Goal: Task Accomplishment & Management: Manage account settings

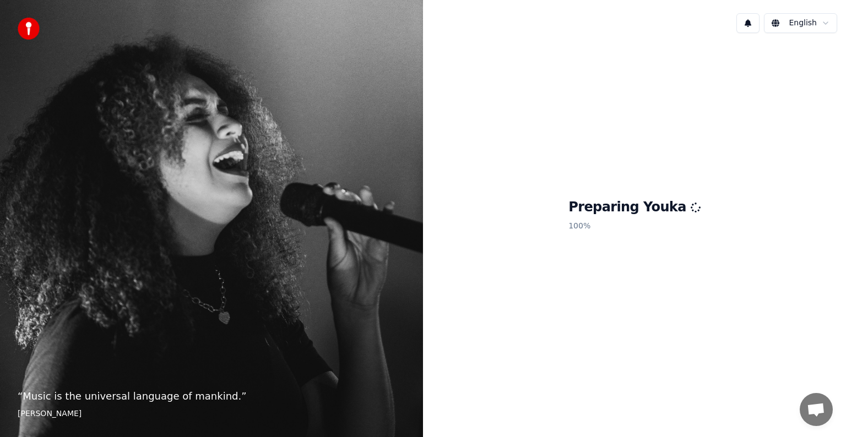
scroll to position [28, 0]
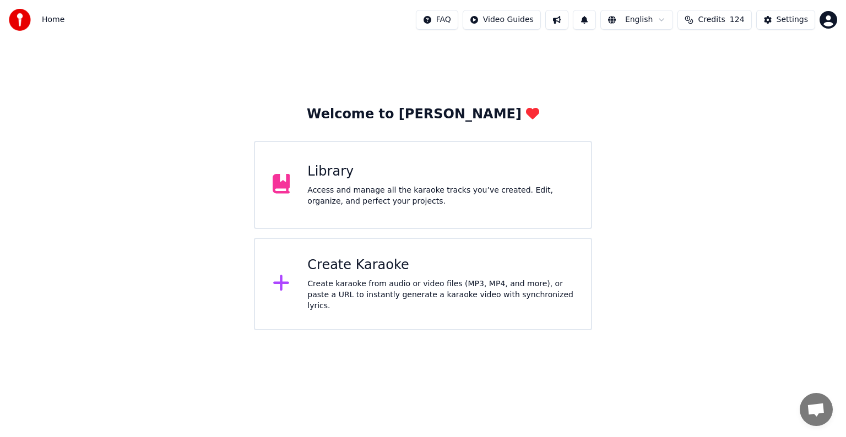
click at [385, 195] on div "Access and manage all the karaoke tracks you’ve created. Edit, organize, and pe…" at bounding box center [440, 196] width 266 height 22
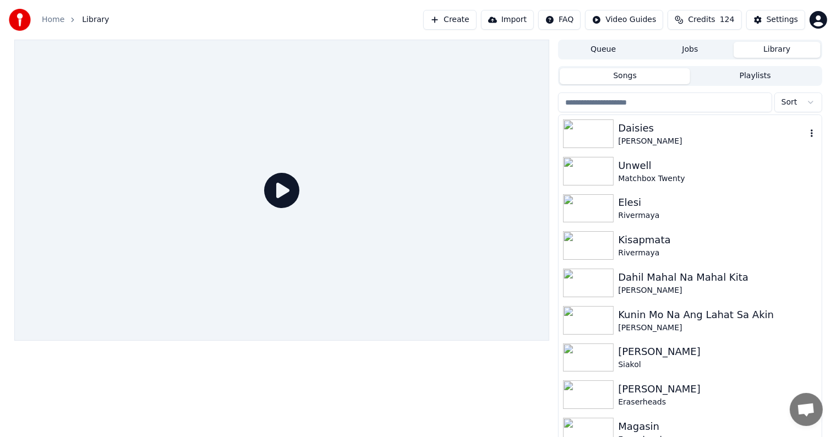
click at [683, 143] on div "[PERSON_NAME]" at bounding box center [712, 141] width 188 height 11
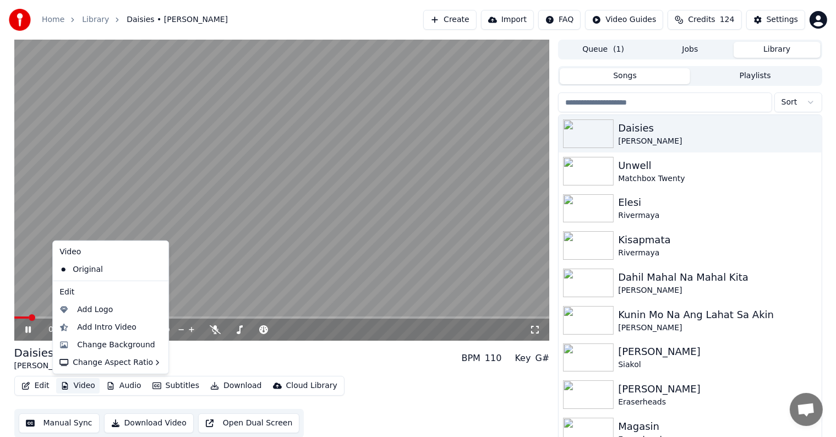
click at [67, 384] on icon "button" at bounding box center [65, 386] width 9 height 8
click at [115, 343] on div "Change Background" at bounding box center [116, 345] width 78 height 11
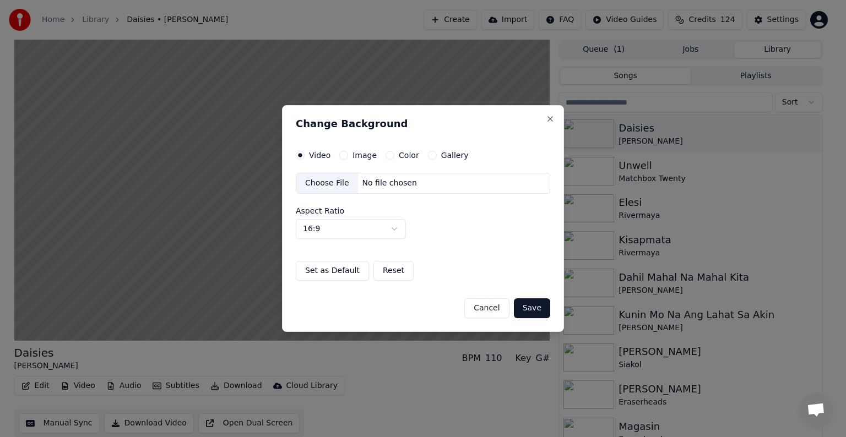
click at [342, 156] on button "Image" at bounding box center [343, 155] width 9 height 9
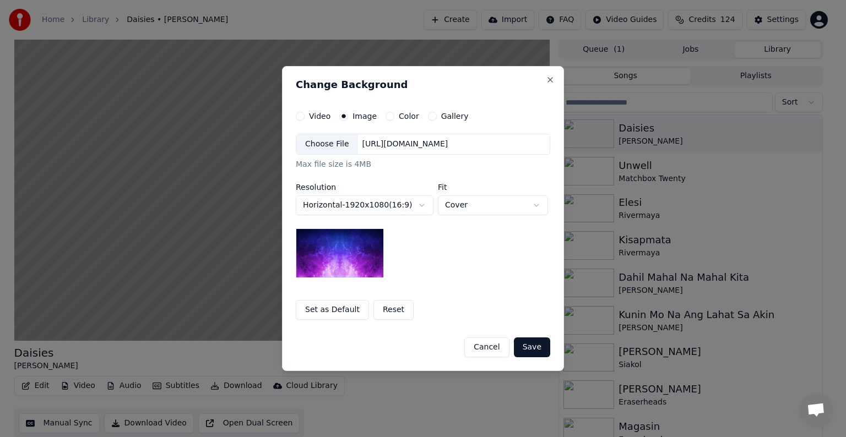
click at [332, 145] on div "Choose File" at bounding box center [327, 144] width 62 height 20
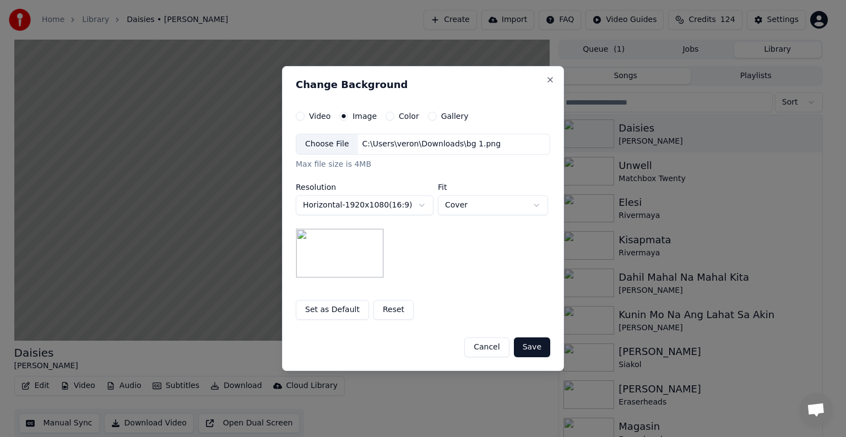
click at [525, 344] on button "Save" at bounding box center [532, 348] width 36 height 20
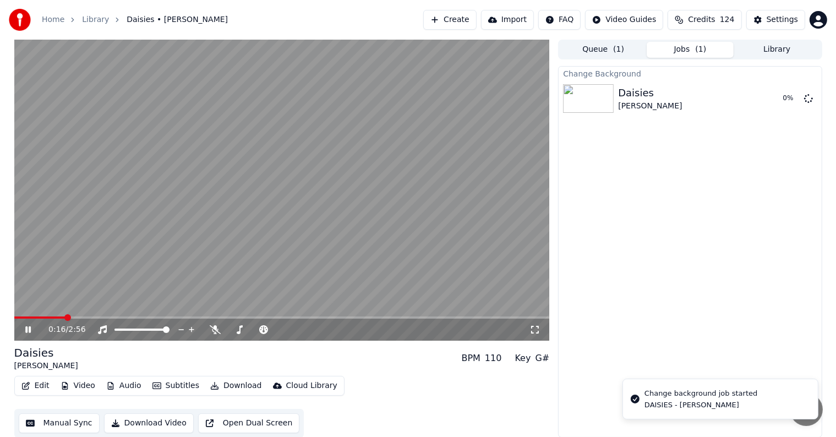
click at [271, 226] on video at bounding box center [282, 190] width 536 height 301
click at [779, 24] on div "Settings" at bounding box center [782, 19] width 31 height 11
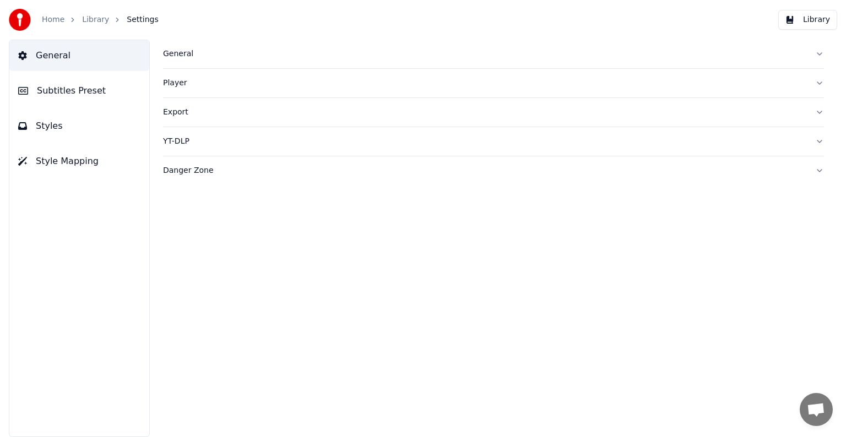
click at [78, 88] on span "Subtitles Preset" at bounding box center [71, 90] width 69 height 13
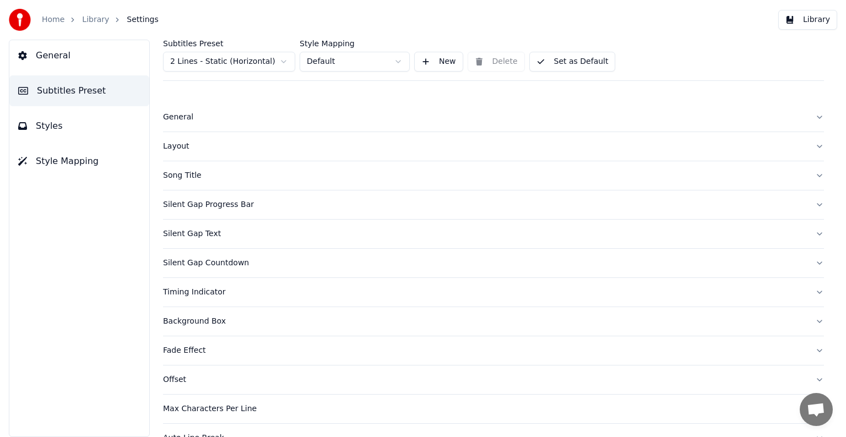
click at [193, 62] on html "Home Library Settings Library General Subtitles Preset Styles Style Mapping Sub…" at bounding box center [423, 218] width 846 height 437
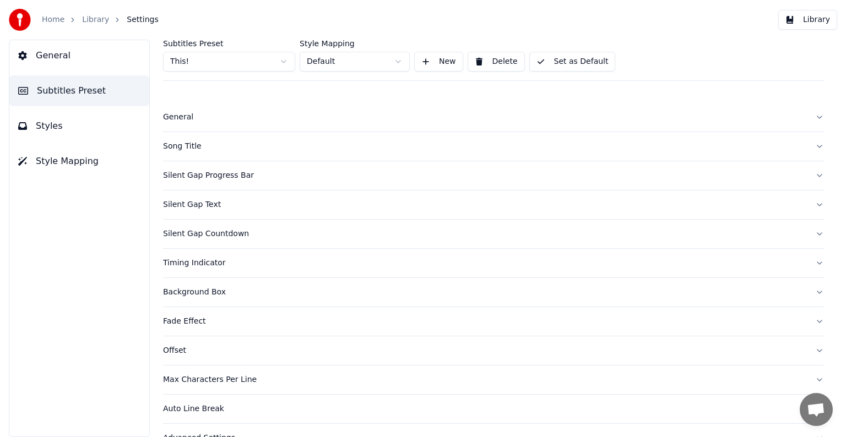
click at [180, 115] on div "General" at bounding box center [484, 117] width 643 height 11
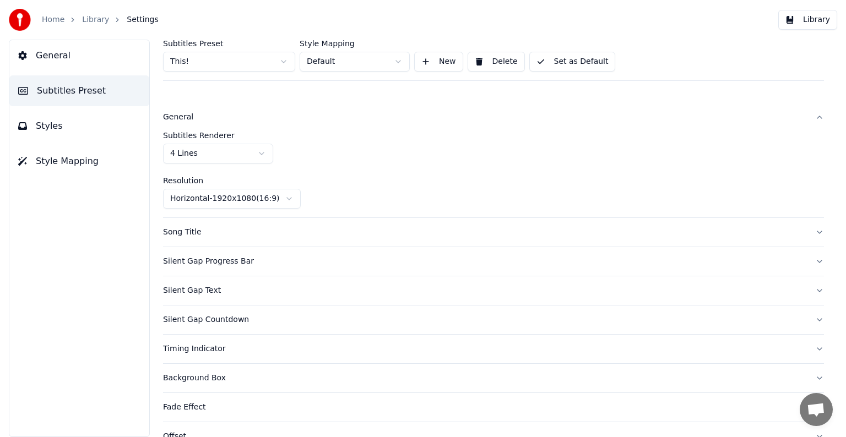
click at [195, 156] on html "Home Library Settings Library General Subtitles Preset Styles Style Mapping Sub…" at bounding box center [423, 218] width 846 height 437
click at [553, 59] on button "Set as Default" at bounding box center [572, 62] width 86 height 20
click at [89, 15] on link "Library" at bounding box center [95, 19] width 27 height 11
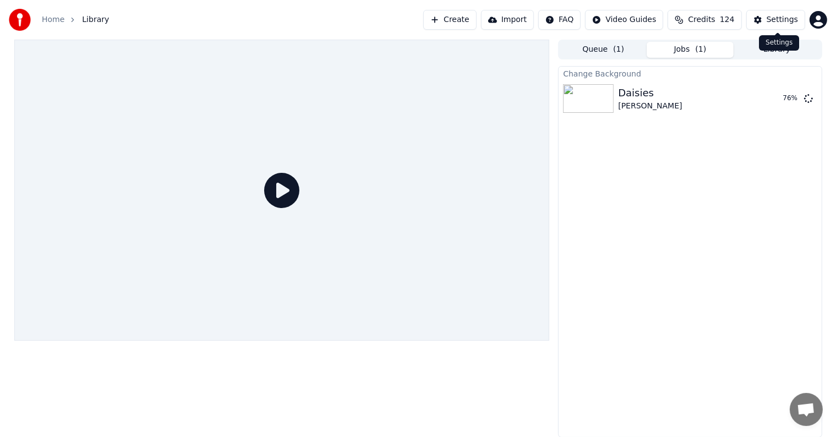
click at [768, 17] on button "Settings" at bounding box center [776, 20] width 59 height 20
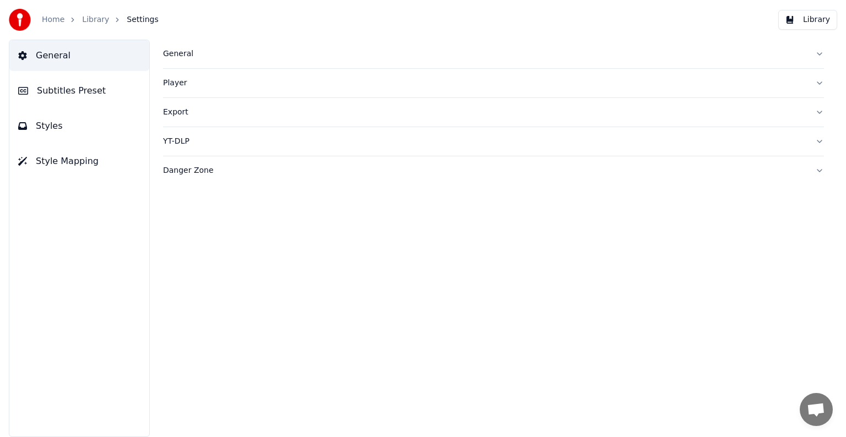
click at [41, 90] on span "Subtitles Preset" at bounding box center [71, 90] width 69 height 13
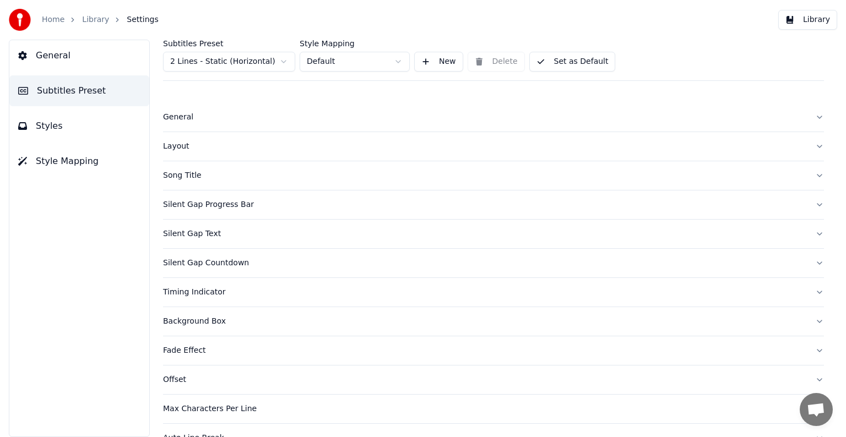
click at [189, 61] on html "Home Library Settings Library General Subtitles Preset Styles Style Mapping Sub…" at bounding box center [423, 218] width 846 height 437
click at [62, 130] on button "Styles" at bounding box center [79, 126] width 140 height 31
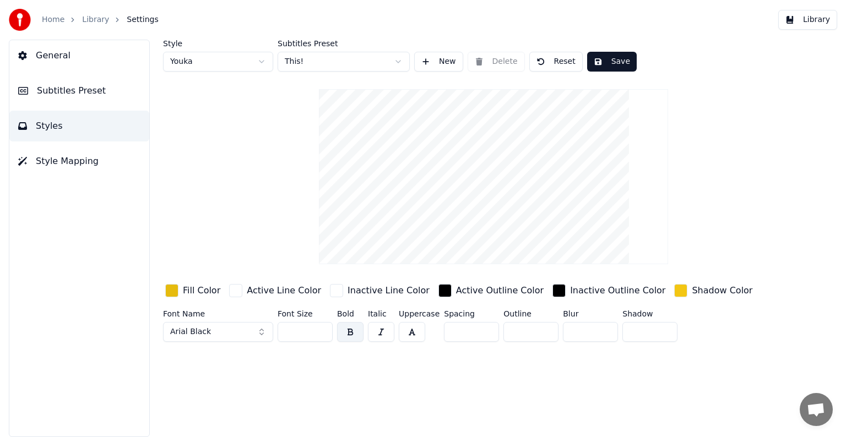
click at [552, 286] on div "button" at bounding box center [558, 290] width 13 height 13
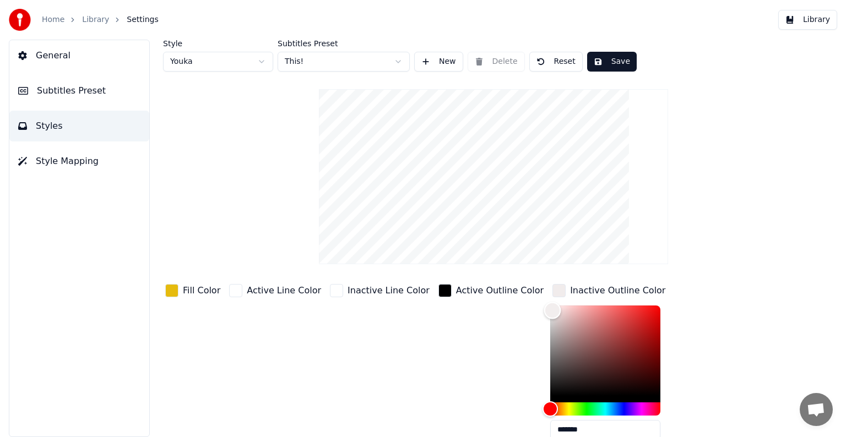
type input "*******"
drag, startPoint x: 520, startPoint y: 309, endPoint x: 507, endPoint y: 295, distance: 19.9
click at [507, 295] on div "Fill Color Active Line Color Inactive Line Color Active Outline Color Inactive …" at bounding box center [459, 377] width 592 height 191
click at [741, 342] on div "Fill Color Active Line Color Inactive Line Color Active Outline Color Inactive …" at bounding box center [459, 377] width 592 height 191
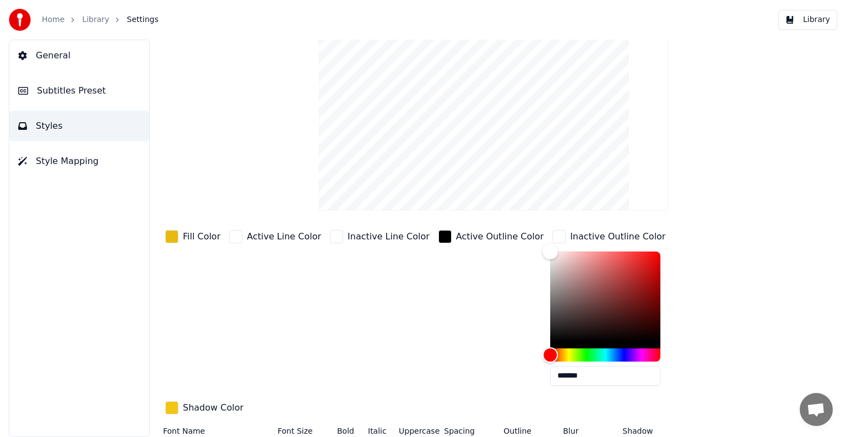
scroll to position [56, 0]
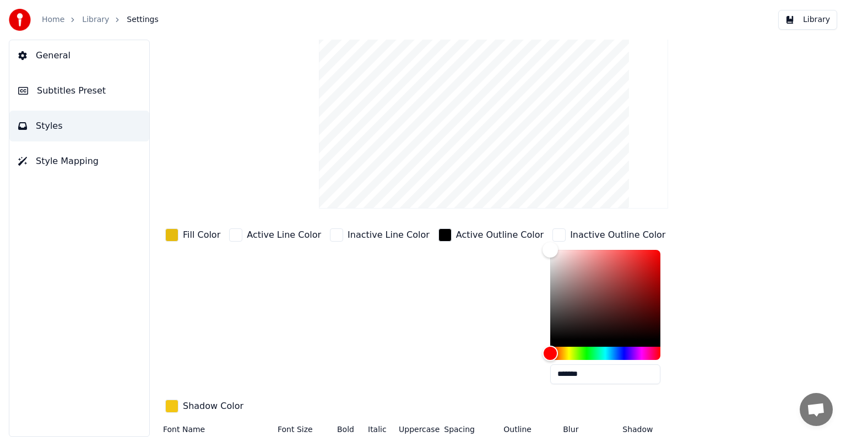
type input "*"
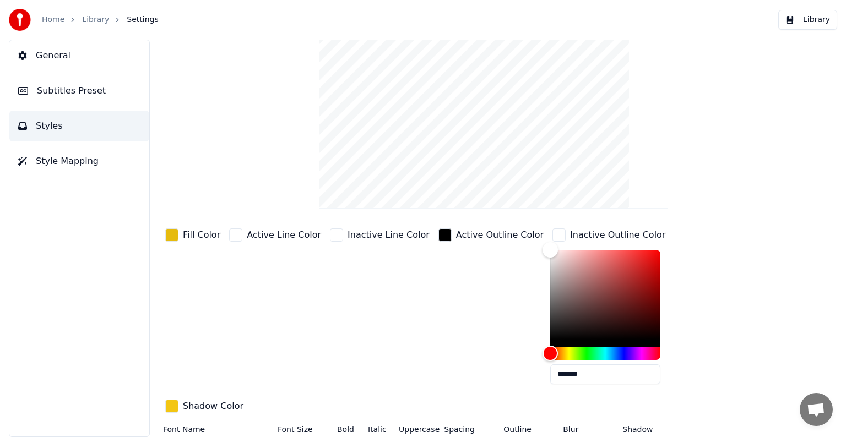
click at [550, 343] on div at bounding box center [605, 298] width 110 height 97
type input "*******"
drag, startPoint x: 519, startPoint y: 246, endPoint x: 628, endPoint y: 357, distance: 155.8
click at [628, 357] on div at bounding box center [605, 305] width 110 height 110
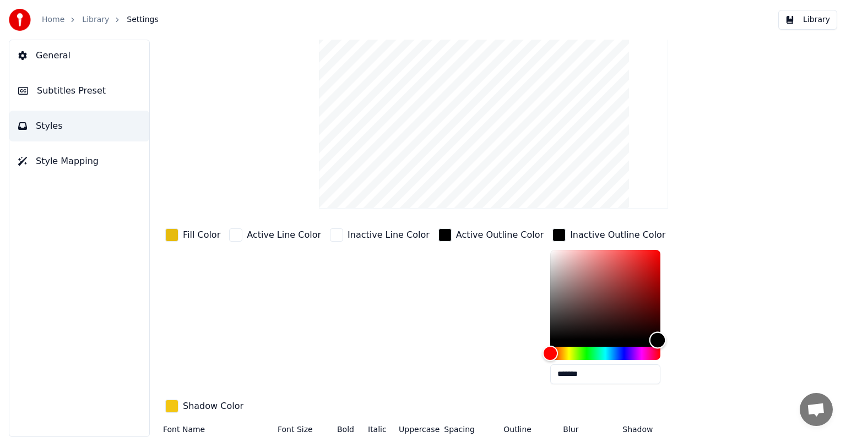
drag, startPoint x: 623, startPoint y: 339, endPoint x: 625, endPoint y: 356, distance: 17.1
click at [625, 356] on div at bounding box center [605, 305] width 110 height 110
click at [438, 232] on div "button" at bounding box center [444, 235] width 13 height 13
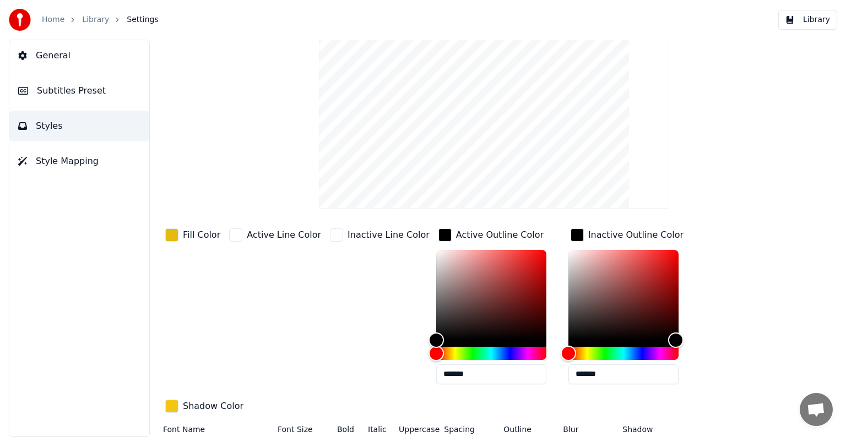
drag, startPoint x: 458, startPoint y: 377, endPoint x: 424, endPoint y: 373, distance: 34.4
click at [436, 373] on input "*******" at bounding box center [491, 375] width 110 height 20
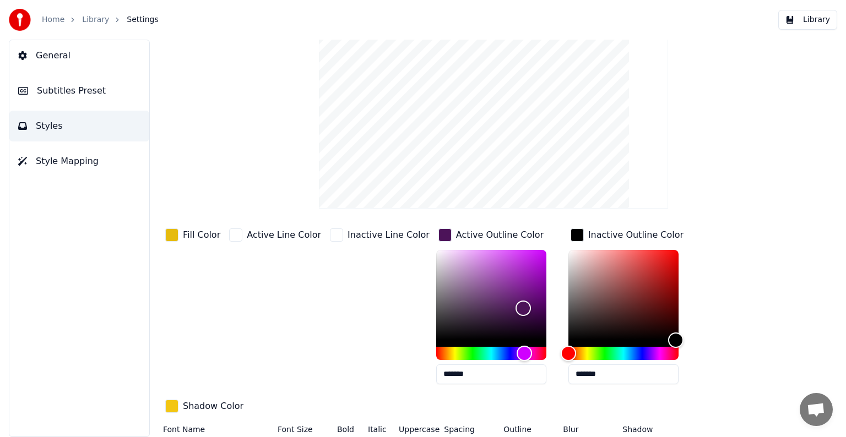
type input "*******"
click at [231, 237] on div "button" at bounding box center [235, 235] width 13 height 13
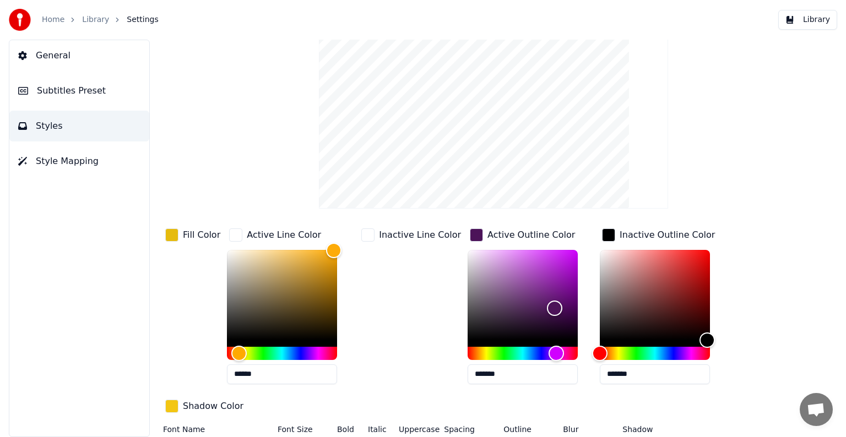
click at [233, 232] on div "button" at bounding box center [235, 235] width 13 height 13
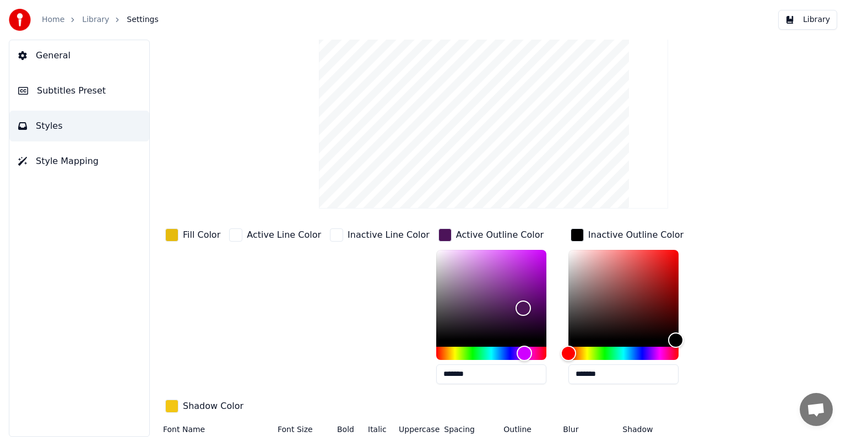
click at [330, 234] on div "button" at bounding box center [336, 235] width 13 height 13
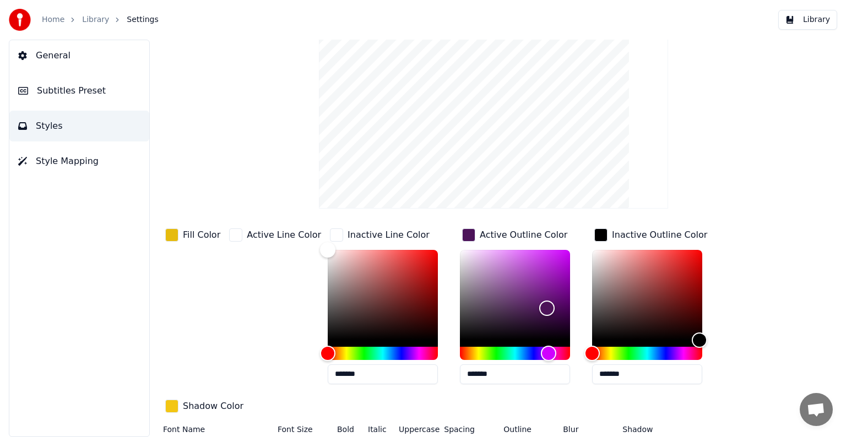
click at [330, 234] on div "button" at bounding box center [336, 235] width 13 height 13
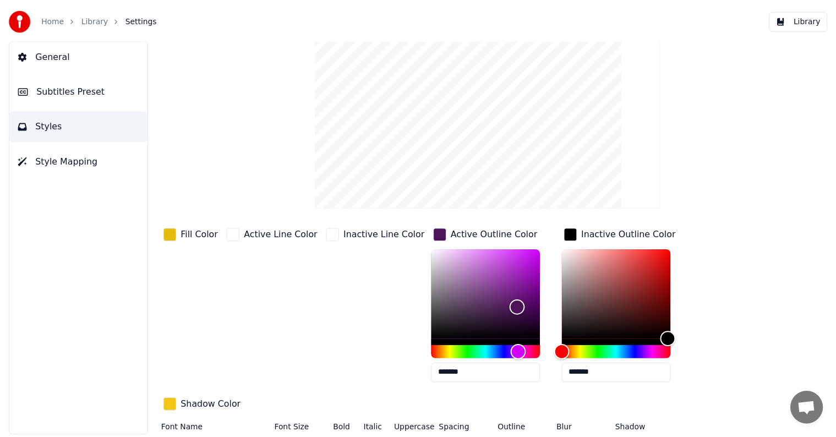
scroll to position [0, 0]
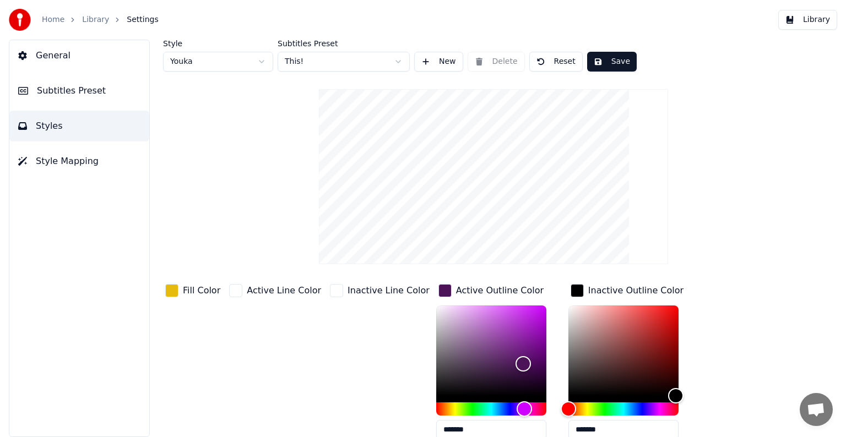
click at [616, 55] on button "Save" at bounding box center [612, 62] width 50 height 20
click at [77, 21] on ol "Home Library Settings" at bounding box center [100, 19] width 117 height 11
click at [84, 20] on link "Library" at bounding box center [95, 19] width 27 height 11
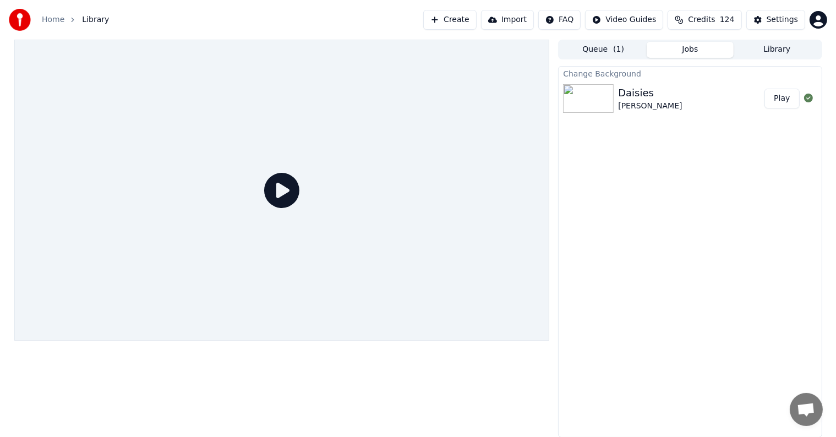
click at [776, 95] on button "Play" at bounding box center [782, 99] width 35 height 20
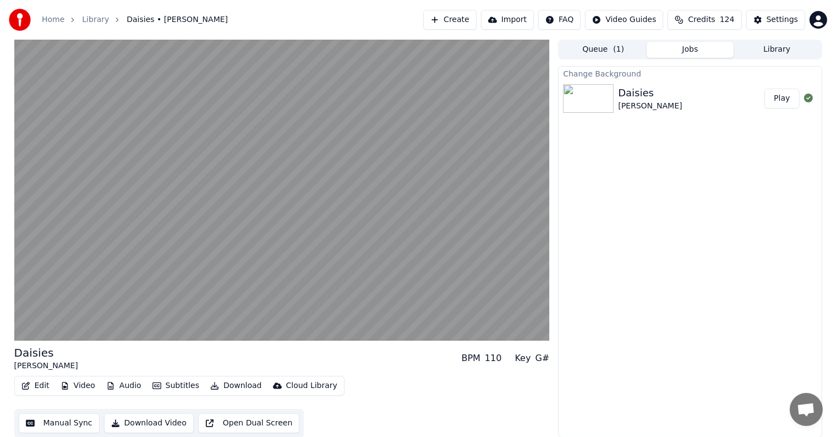
click at [765, 89] on button "Play" at bounding box center [782, 99] width 35 height 20
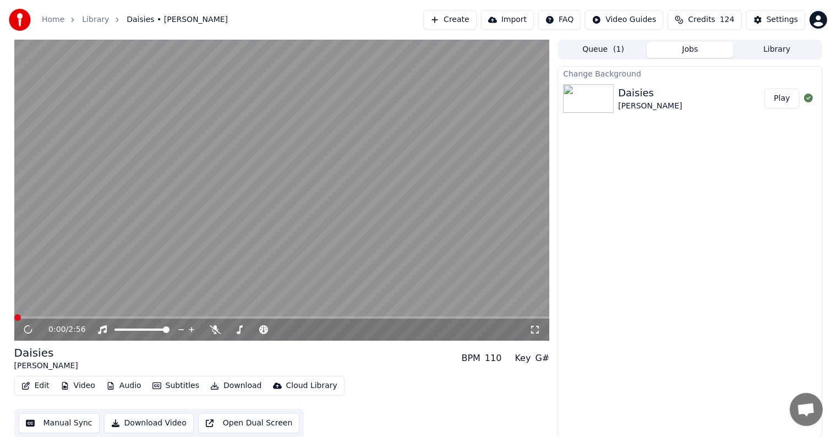
click at [300, 151] on video at bounding box center [282, 190] width 536 height 301
click at [73, 388] on button "Video" at bounding box center [77, 385] width 43 height 15
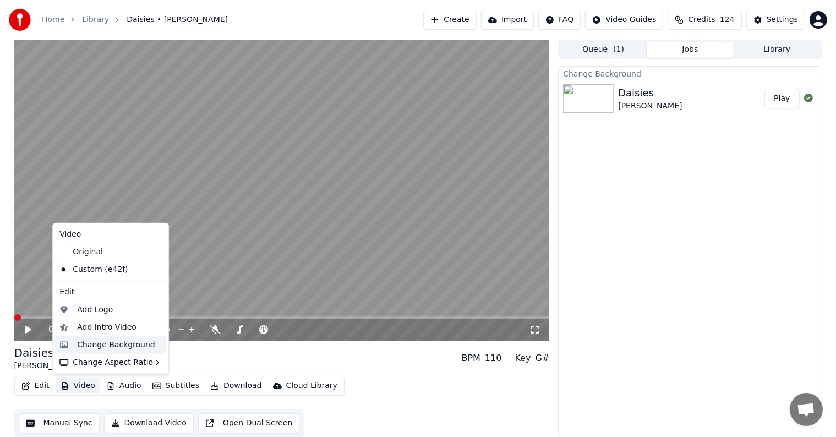
click at [101, 343] on div "Change Background" at bounding box center [116, 345] width 78 height 11
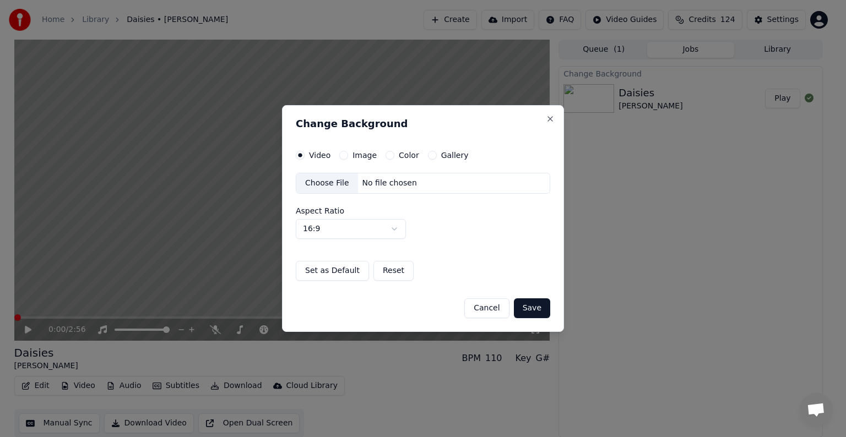
click at [340, 155] on button "Image" at bounding box center [343, 155] width 9 height 9
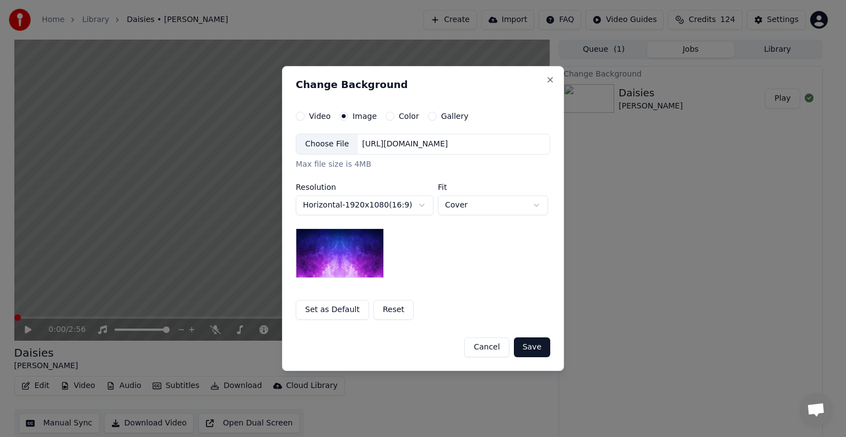
click at [325, 145] on div "Choose File" at bounding box center [327, 144] width 62 height 20
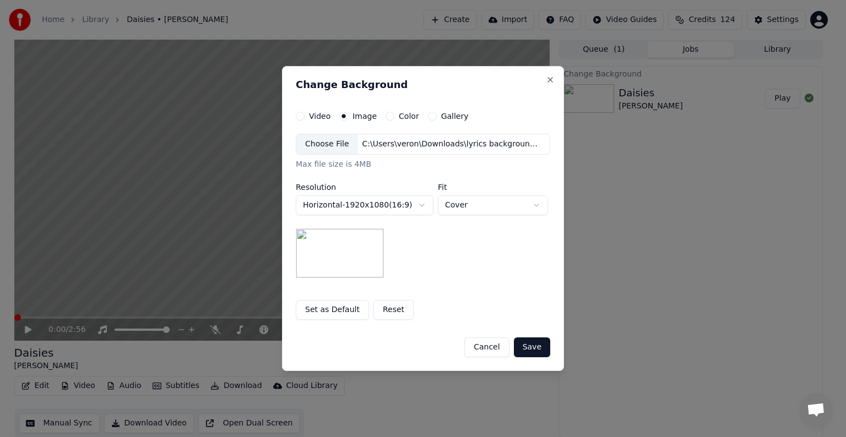
click at [519, 347] on button "Save" at bounding box center [532, 348] width 36 height 20
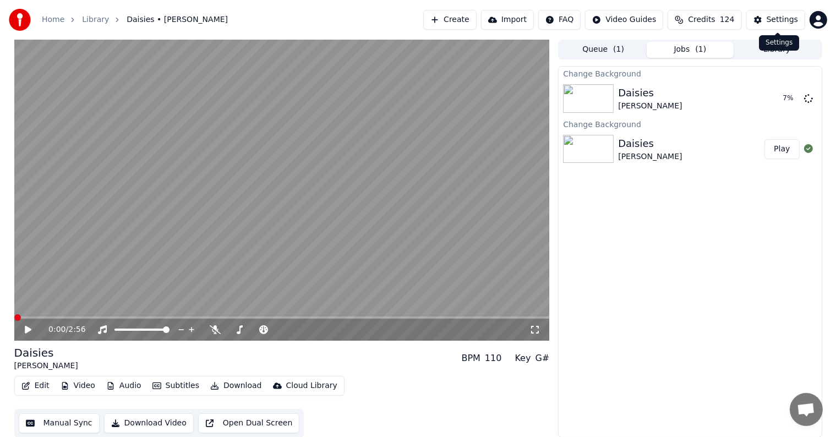
click at [781, 15] on div "Settings" at bounding box center [782, 19] width 31 height 11
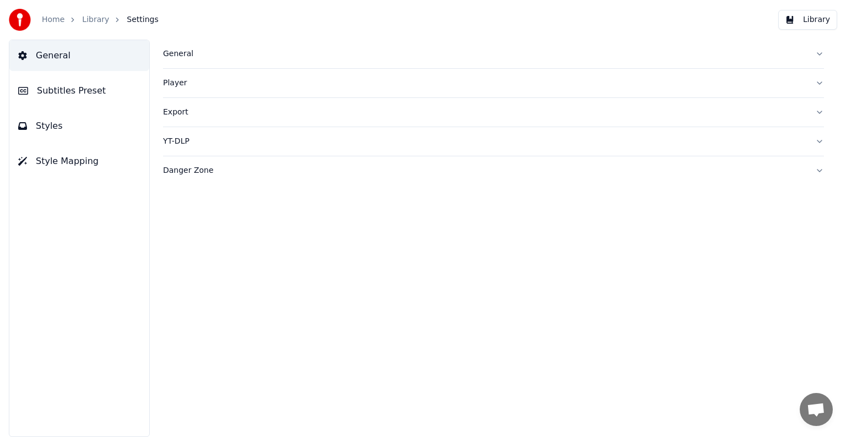
click at [52, 90] on span "Subtitles Preset" at bounding box center [71, 90] width 69 height 13
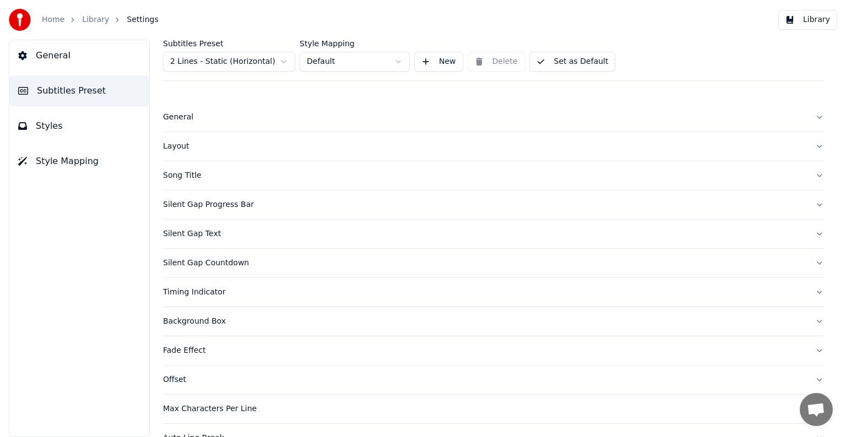
click at [203, 62] on html "Home Library Settings Library General Subtitles Preset Styles Style Mapping Sub…" at bounding box center [423, 218] width 846 height 437
click at [180, 118] on div "General" at bounding box center [484, 117] width 643 height 11
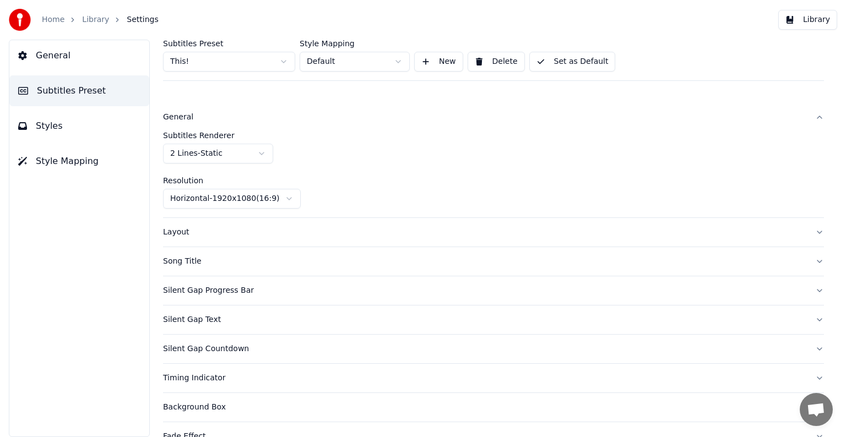
click at [229, 150] on html "Home Library Settings Library General Subtitles Preset Styles Style Mapping Sub…" at bounding box center [423, 218] width 846 height 437
click at [567, 64] on button "Set as Default" at bounding box center [572, 62] width 86 height 20
click at [64, 127] on button "Styles" at bounding box center [79, 126] width 140 height 31
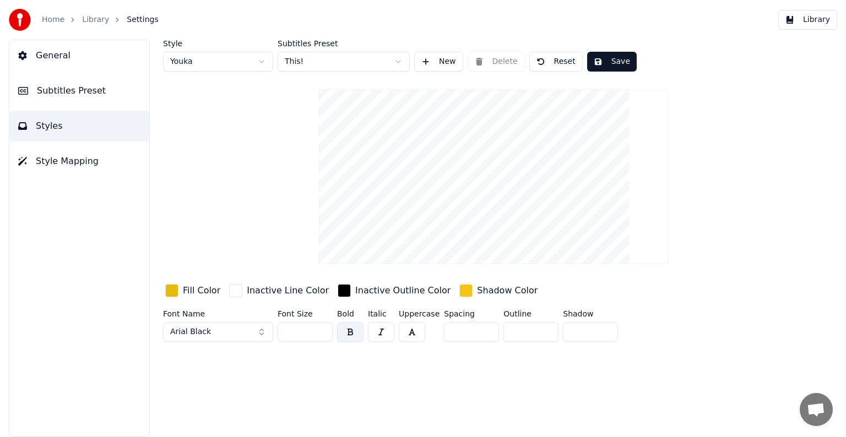
click at [542, 328] on input "*" at bounding box center [530, 332] width 55 height 20
type input "**"
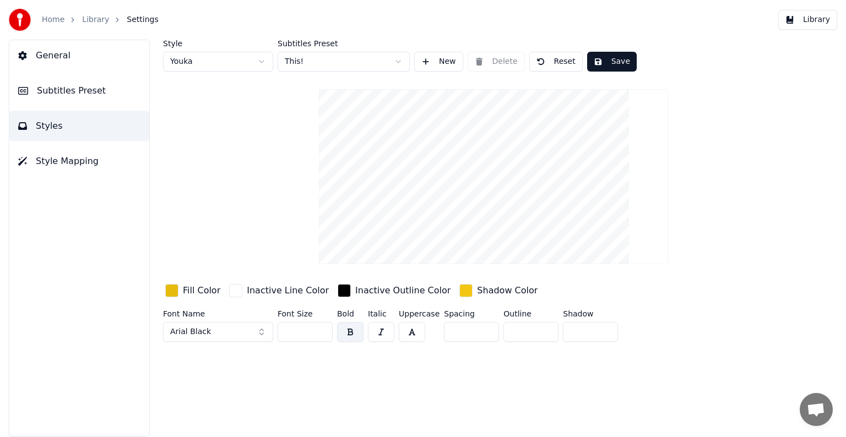
click at [542, 328] on input "**" at bounding box center [530, 332] width 55 height 20
click at [614, 57] on button "Save" at bounding box center [612, 62] width 50 height 20
click at [397, 62] on html "Home Library Settings Library General Subtitles Preset Styles Style Mapping Sty…" at bounding box center [423, 218] width 846 height 437
click at [599, 59] on button "Save" at bounding box center [612, 62] width 50 height 20
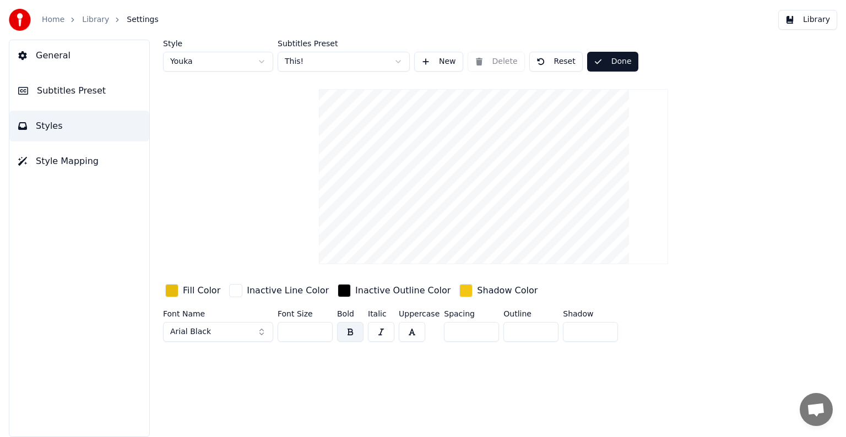
click at [94, 20] on link "Library" at bounding box center [95, 19] width 27 height 11
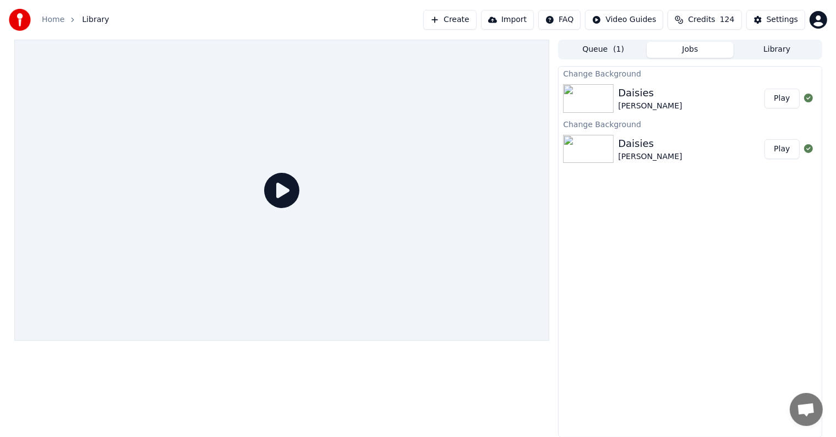
click at [784, 99] on button "Play" at bounding box center [782, 99] width 35 height 20
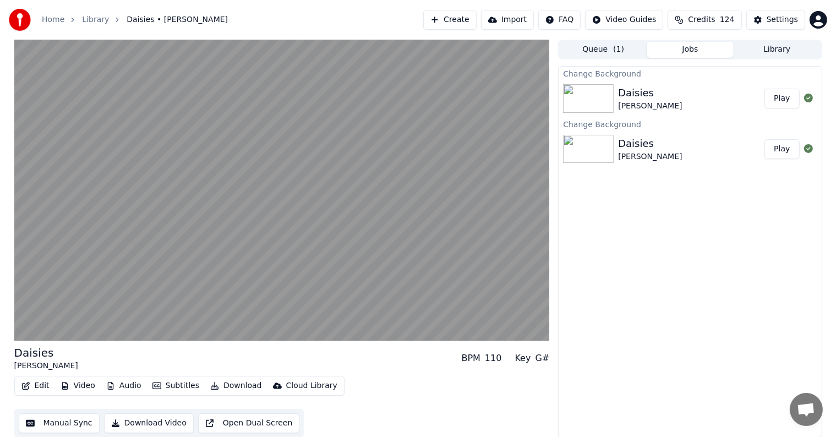
click at [765, 89] on button "Play" at bounding box center [782, 99] width 35 height 20
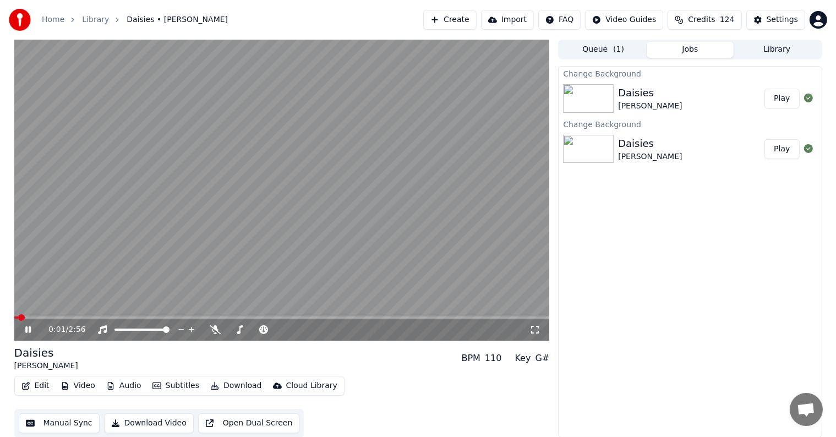
click at [284, 298] on video at bounding box center [282, 190] width 536 height 301
click at [775, 25] on div "Settings" at bounding box center [782, 19] width 31 height 11
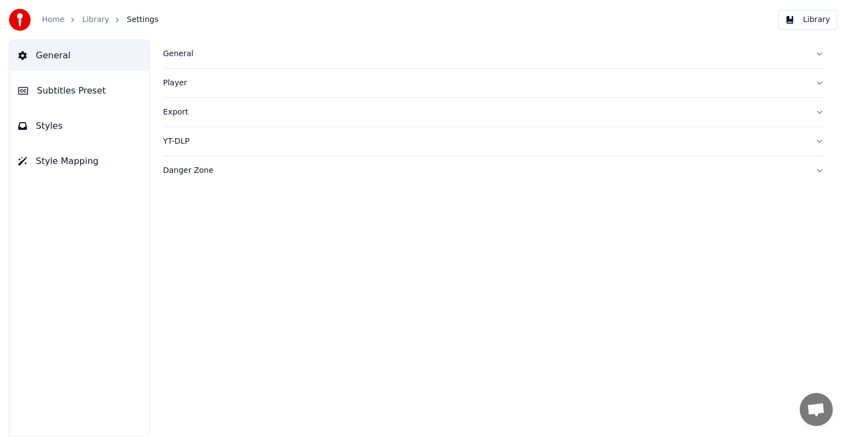
click at [85, 88] on span "Subtitles Preset" at bounding box center [71, 90] width 69 height 13
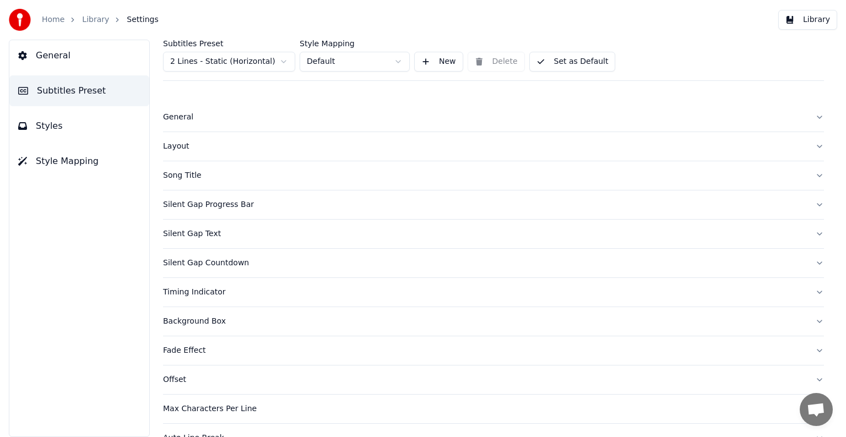
click at [216, 57] on html "Home Library Settings Library General Subtitles Preset Styles Style Mapping Sub…" at bounding box center [423, 218] width 846 height 437
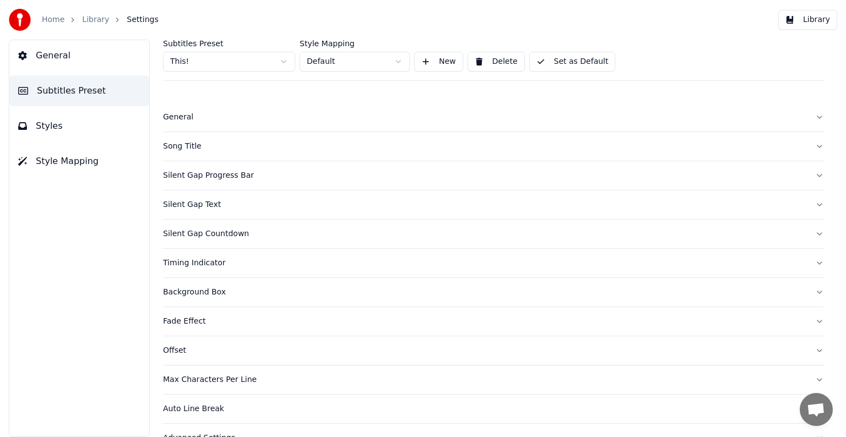
click at [184, 116] on div "General" at bounding box center [484, 117] width 643 height 11
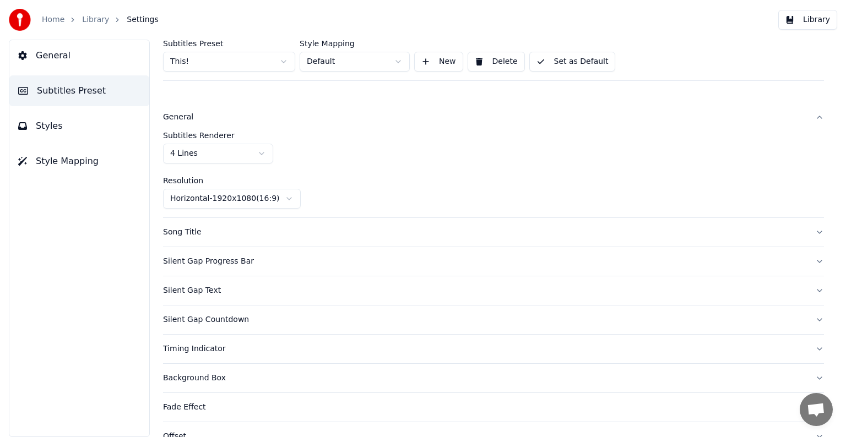
click at [212, 156] on html "Home Library Settings Library General Subtitles Preset Styles Style Mapping Sub…" at bounding box center [423, 218] width 846 height 437
click at [563, 63] on button "Set as Default" at bounding box center [572, 62] width 86 height 20
click at [95, 11] on div "Home Library Settings" at bounding box center [84, 20] width 150 height 22
click at [91, 19] on link "Library" at bounding box center [95, 19] width 27 height 11
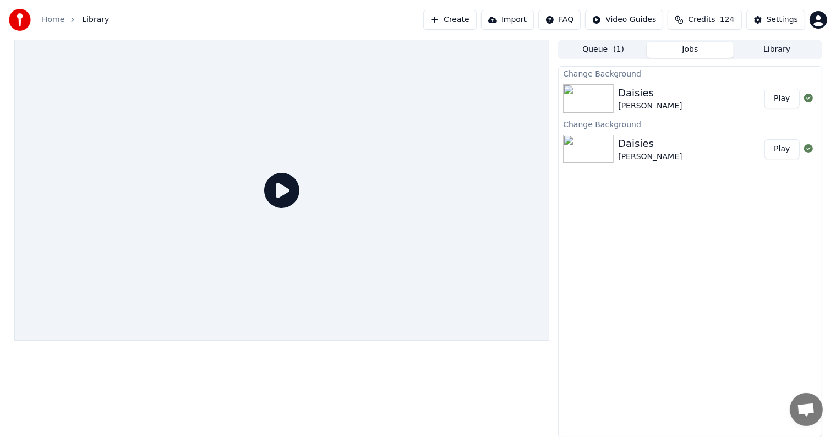
click at [782, 94] on button "Play" at bounding box center [782, 99] width 35 height 20
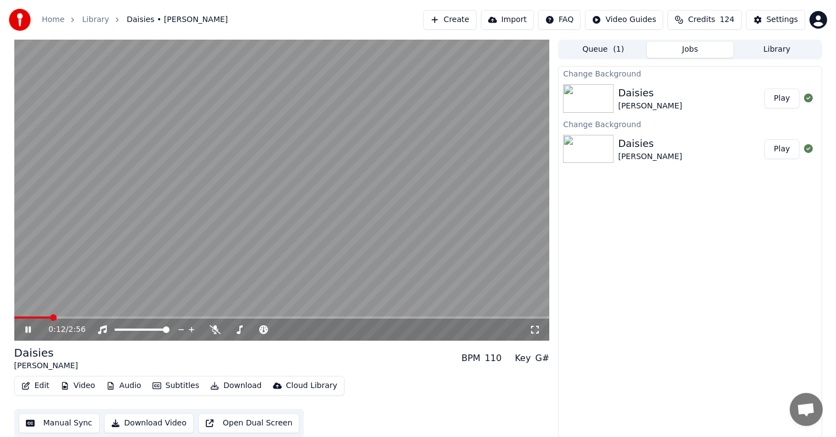
click at [50, 319] on span at bounding box center [282, 318] width 536 height 2
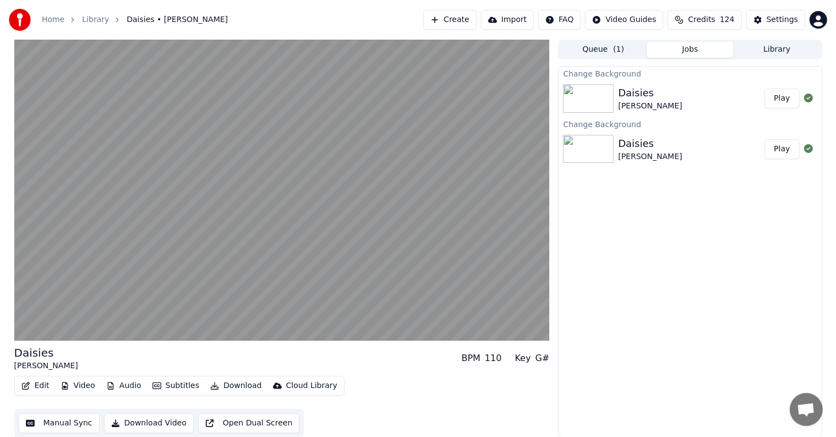
scroll to position [1, 0]
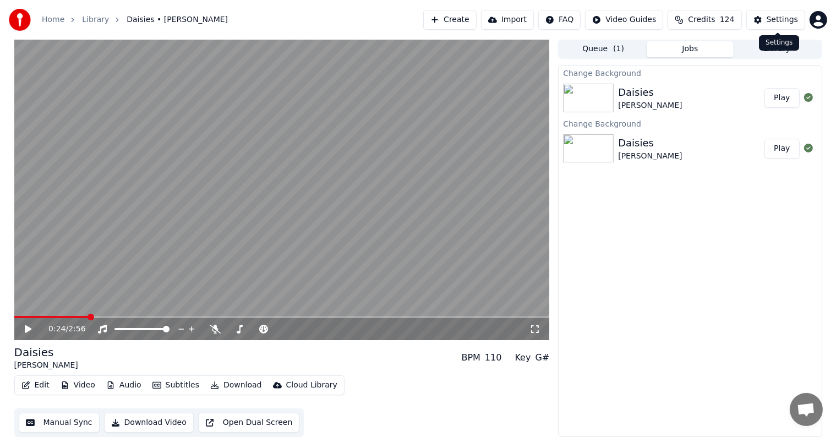
click at [778, 20] on div "Settings" at bounding box center [782, 19] width 31 height 11
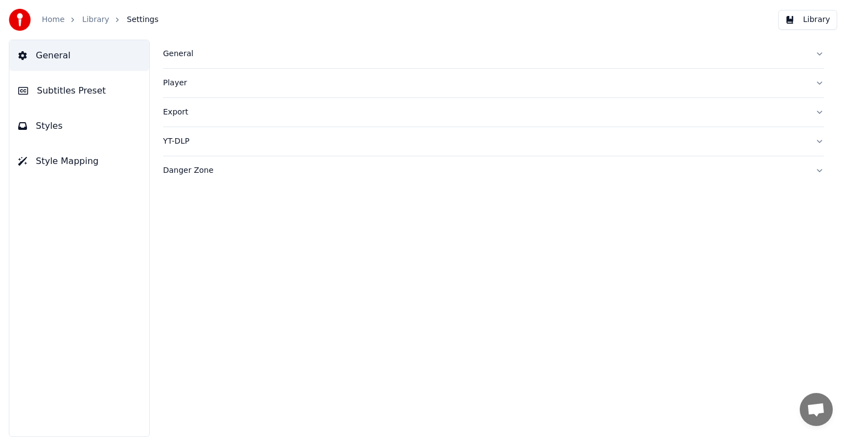
click at [46, 93] on span "Subtitles Preset" at bounding box center [71, 90] width 69 height 13
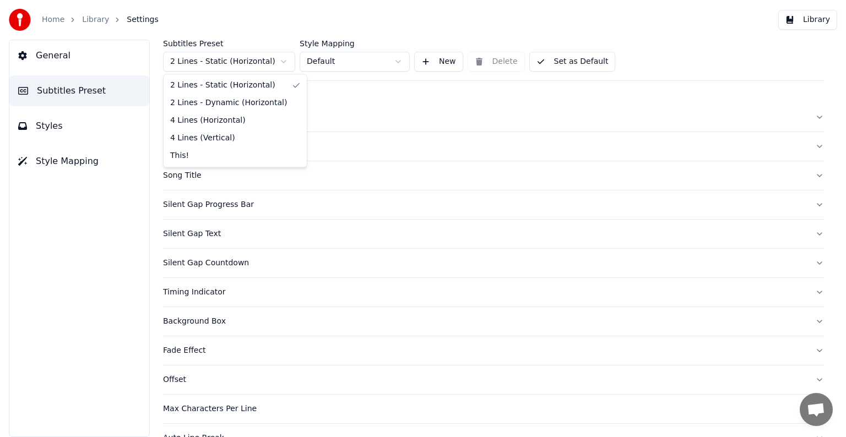
click at [231, 56] on html "Home Library Settings Library General Subtitles Preset Styles Style Mapping Sub…" at bounding box center [423, 218] width 846 height 437
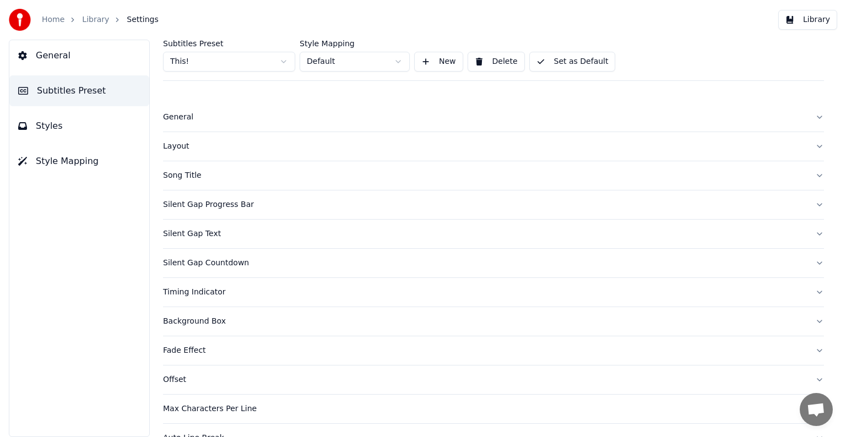
click at [186, 118] on div "General" at bounding box center [484, 117] width 643 height 11
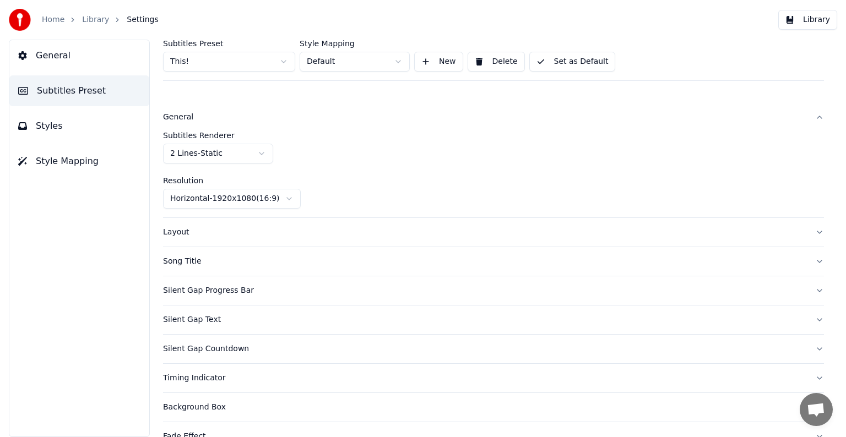
click at [198, 154] on html "Home Library Settings Library General Subtitles Preset Styles Style Mapping Sub…" at bounding box center [423, 218] width 846 height 437
click at [576, 57] on button "Set as Default" at bounding box center [572, 62] width 86 height 20
click at [85, 19] on link "Library" at bounding box center [95, 19] width 27 height 11
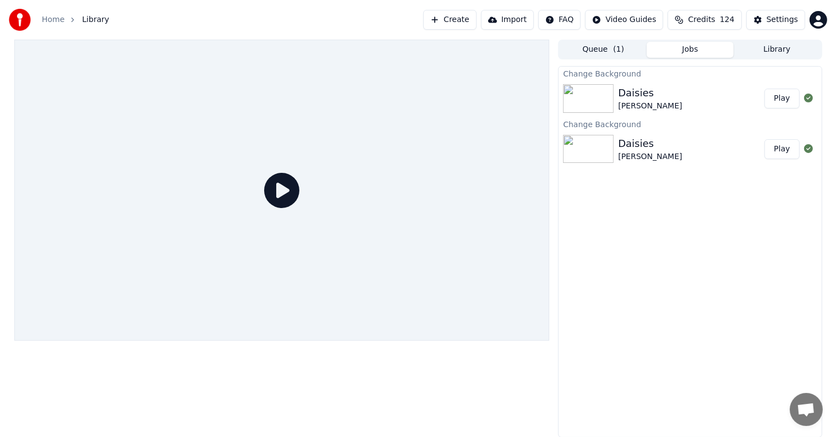
click at [780, 95] on button "Play" at bounding box center [782, 99] width 35 height 20
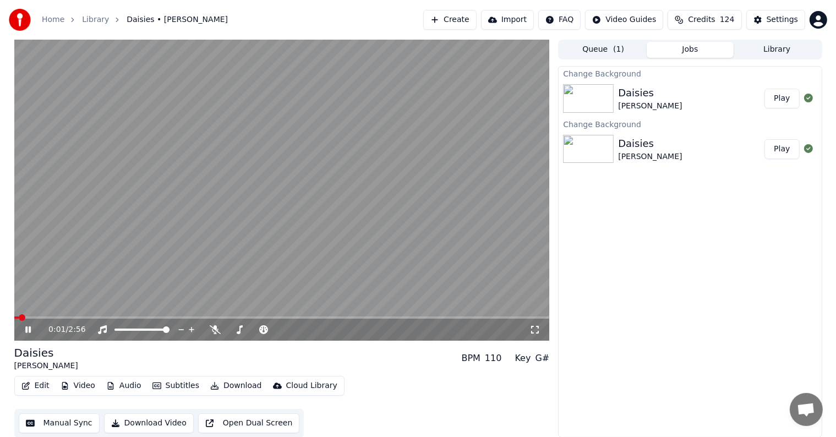
click at [58, 315] on video at bounding box center [282, 190] width 536 height 301
click at [57, 317] on span at bounding box center [282, 318] width 536 height 2
click at [29, 328] on icon at bounding box center [28, 330] width 7 height 8
click at [295, 181] on video at bounding box center [282, 190] width 536 height 301
click at [783, 19] on div "Settings" at bounding box center [782, 19] width 31 height 11
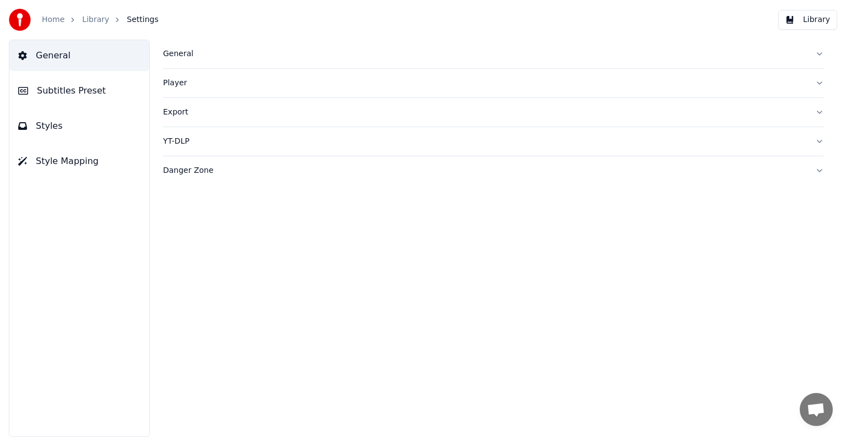
click at [63, 85] on span "Subtitles Preset" at bounding box center [71, 90] width 69 height 13
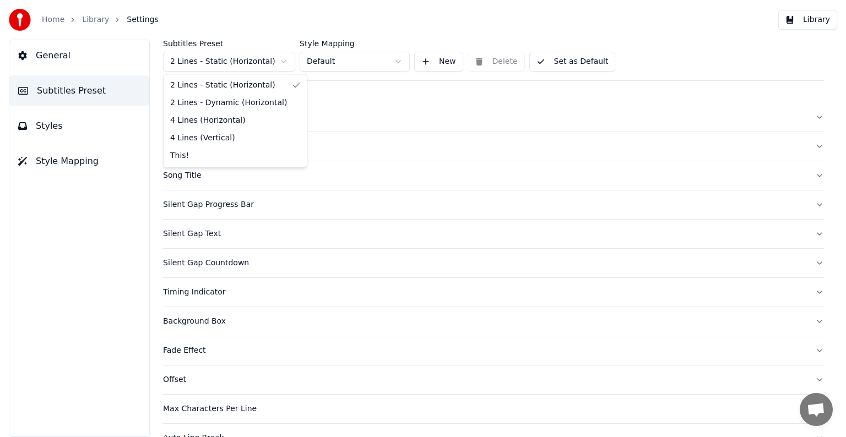
click at [231, 55] on html "Home Library Settings Library General Subtitles Preset Styles Style Mapping Sub…" at bounding box center [423, 218] width 846 height 437
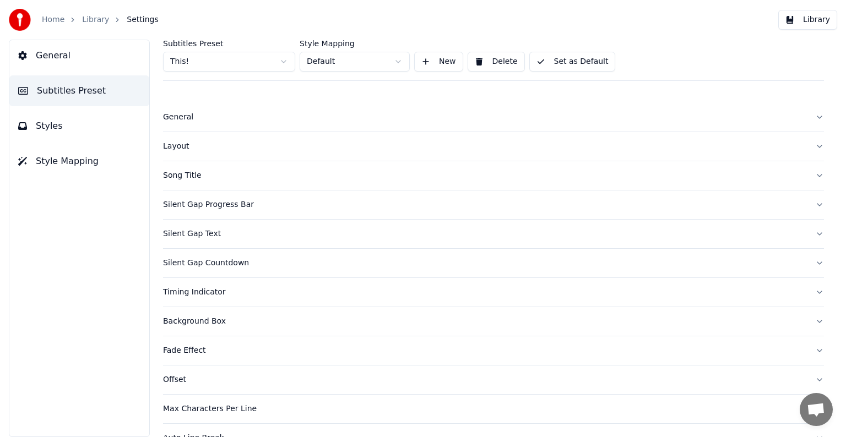
click at [180, 118] on div "General" at bounding box center [484, 117] width 643 height 11
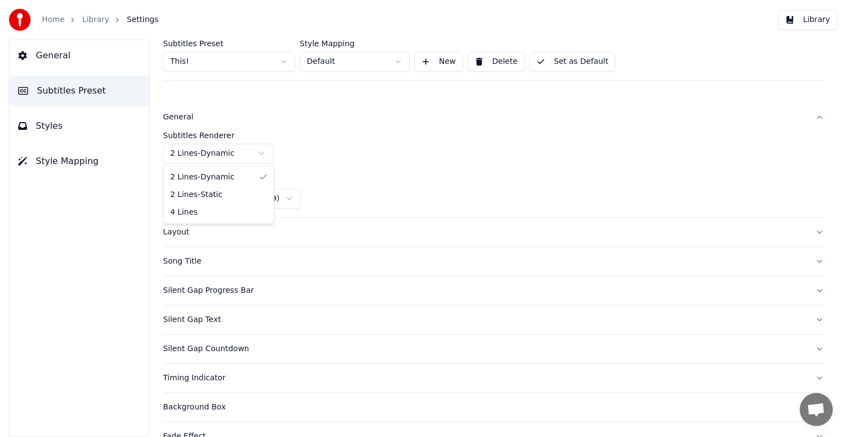
click at [272, 150] on html "Home Library Settings Library General Subtitles Preset Styles Style Mapping Sub…" at bounding box center [423, 218] width 846 height 437
click at [388, 63] on html "Home Library Settings Library General Subtitles Preset Styles Style Mapping Sub…" at bounding box center [423, 218] width 846 height 437
click at [396, 60] on html "Home Library Settings Library General Subtitles Preset Styles Style Mapping Sub…" at bounding box center [423, 218] width 846 height 437
click at [235, 159] on html "Home Library Settings Library General Subtitles Preset Styles Style Mapping Sub…" at bounding box center [423, 218] width 846 height 437
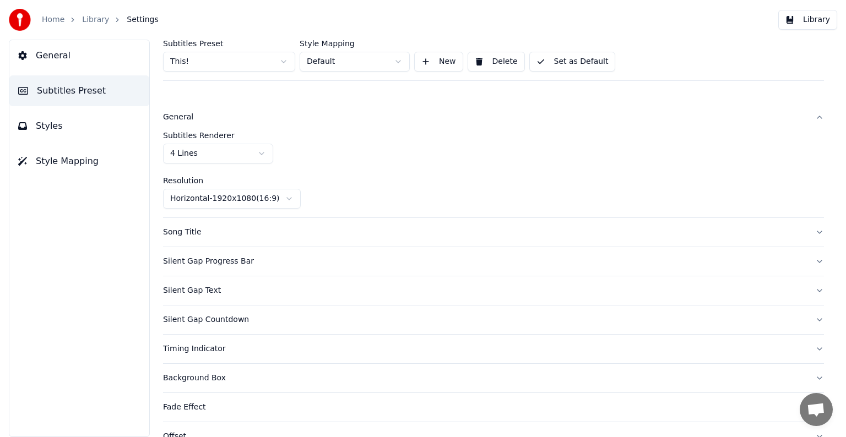
click at [565, 63] on button "Set as Default" at bounding box center [572, 62] width 86 height 20
click at [94, 18] on link "Library" at bounding box center [95, 19] width 27 height 11
